Goal: Information Seeking & Learning: Learn about a topic

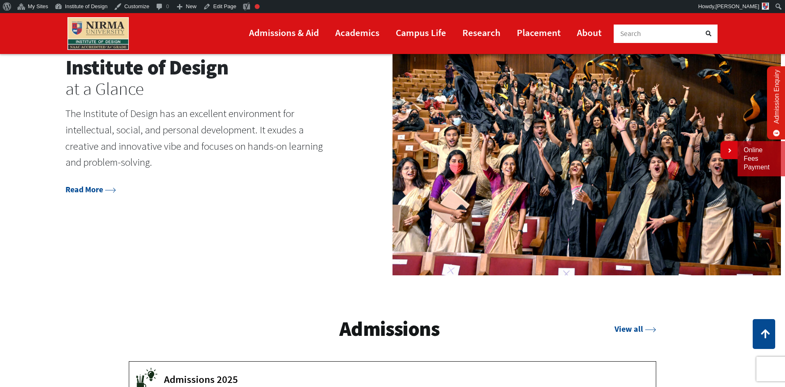
scroll to position [1391, 0]
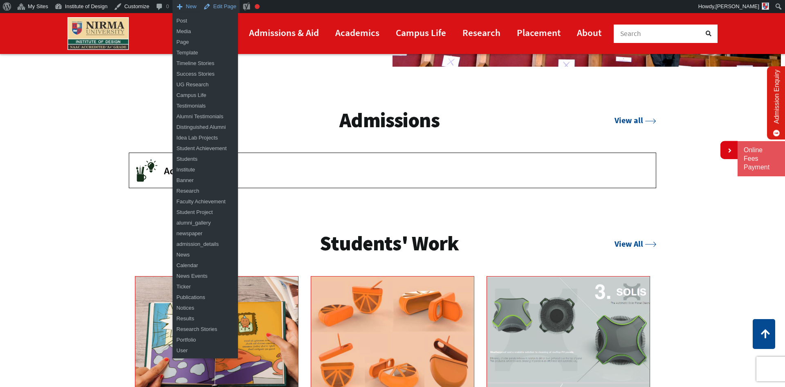
click at [215, 4] on link "Edit Page" at bounding box center [220, 6] width 40 height 13
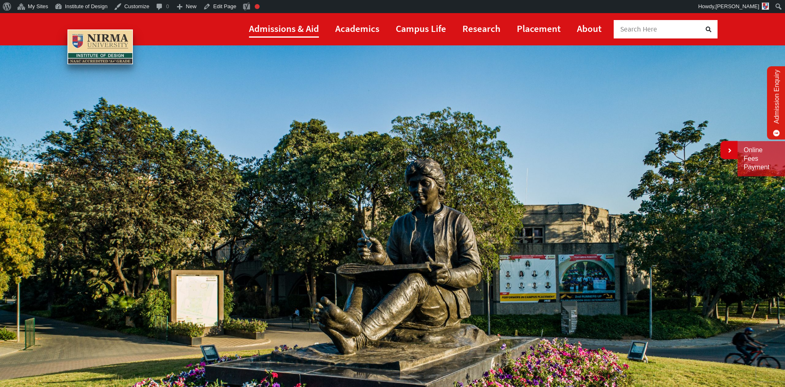
click at [288, 29] on link "Admissions & Aid" at bounding box center [284, 28] width 70 height 18
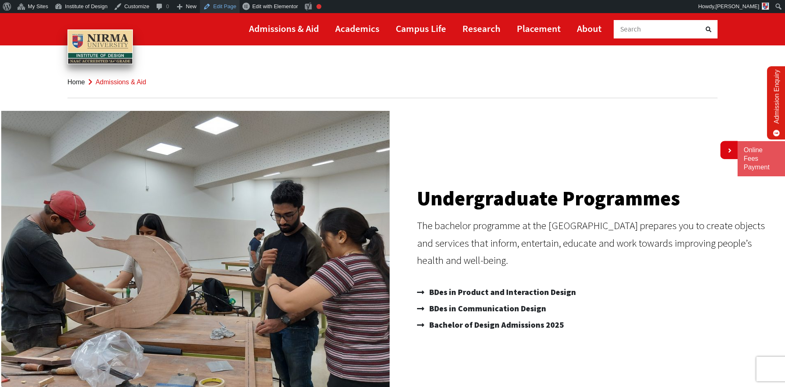
click at [229, 9] on link "Edit Page" at bounding box center [220, 6] width 40 height 13
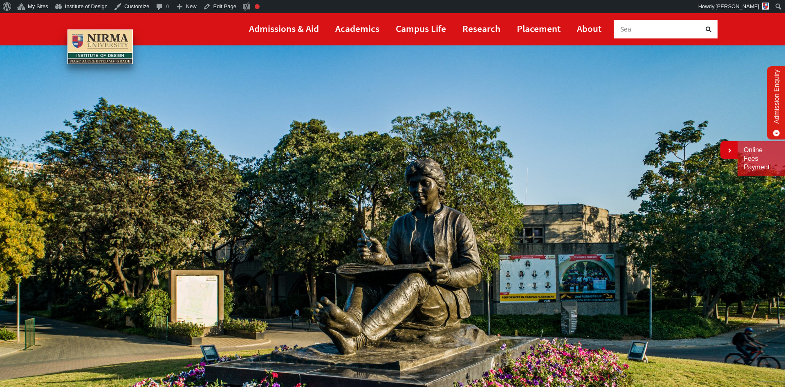
drag, startPoint x: 270, startPoint y: 30, endPoint x: 316, endPoint y: 98, distance: 82.7
click at [270, 29] on link "Admissions & Aid" at bounding box center [284, 28] width 70 height 18
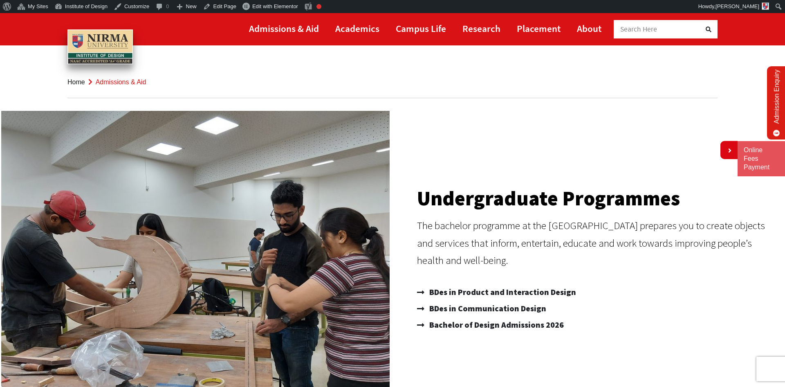
scroll to position [209, 0]
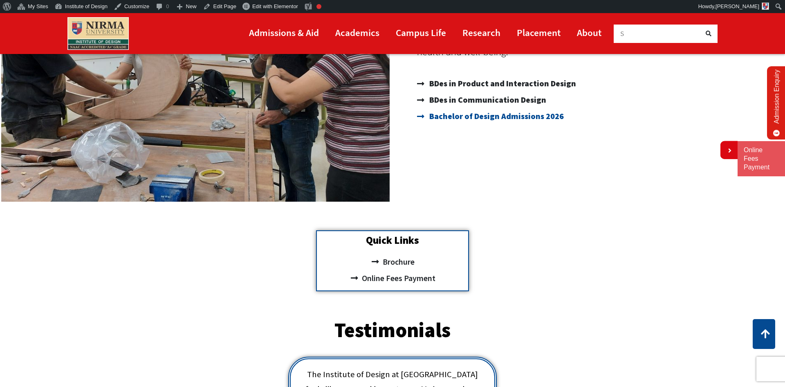
click at [522, 119] on span "Bachelor of Design Admissions 2026" at bounding box center [495, 116] width 137 height 16
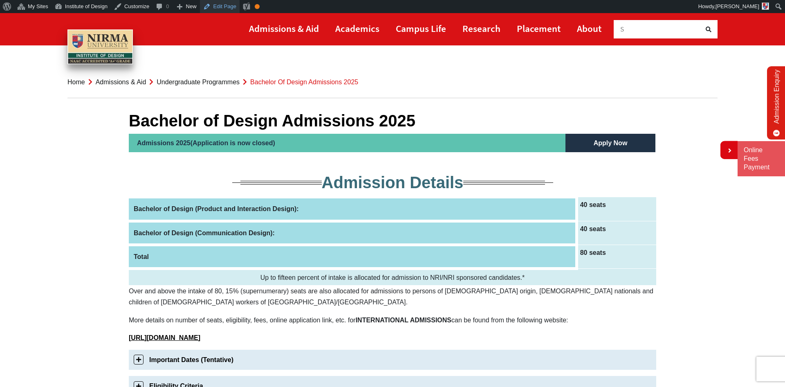
click at [216, 6] on link "Edit Page" at bounding box center [220, 6] width 40 height 13
